Goal: Task Accomplishment & Management: Manage account settings

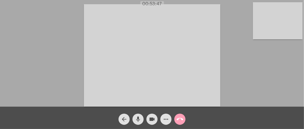
click at [182, 120] on mat-icon "call_end" at bounding box center [179, 119] width 7 height 7
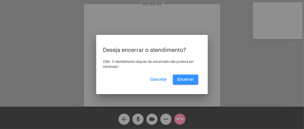
click at [185, 81] on span "Encerrar" at bounding box center [185, 79] width 16 height 4
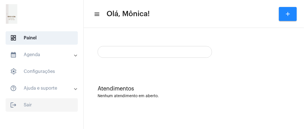
click at [41, 105] on span "logout Sair" at bounding box center [42, 104] width 72 height 13
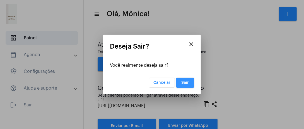
click at [190, 83] on button "Sair" at bounding box center [185, 82] width 18 height 10
